Goal: Use online tool/utility: Utilize a website feature to perform a specific function

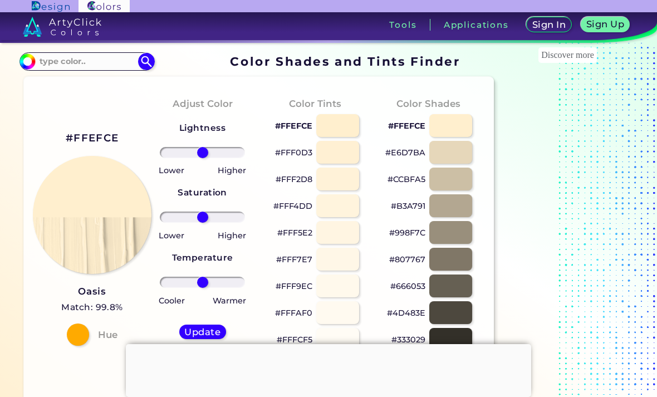
scroll to position [41, 0]
click at [333, 181] on div at bounding box center [337, 178] width 43 height 23
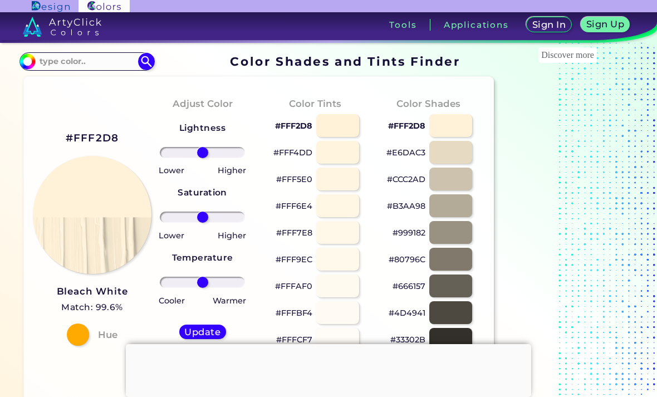
click at [342, 151] on div at bounding box center [337, 152] width 43 height 23
click at [343, 209] on div at bounding box center [337, 205] width 43 height 23
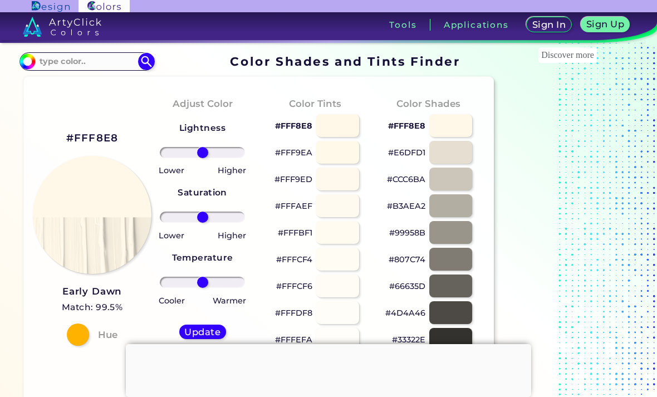
click at [340, 176] on div at bounding box center [337, 178] width 43 height 23
type input "#fff9ed"
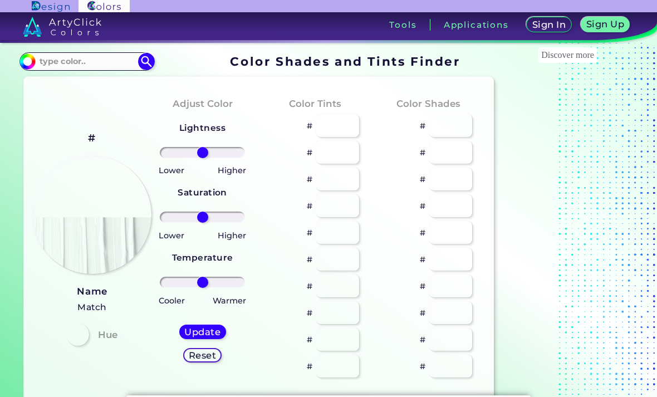
type input "#fff1d3"
